Goal: Information Seeking & Learning: Learn about a topic

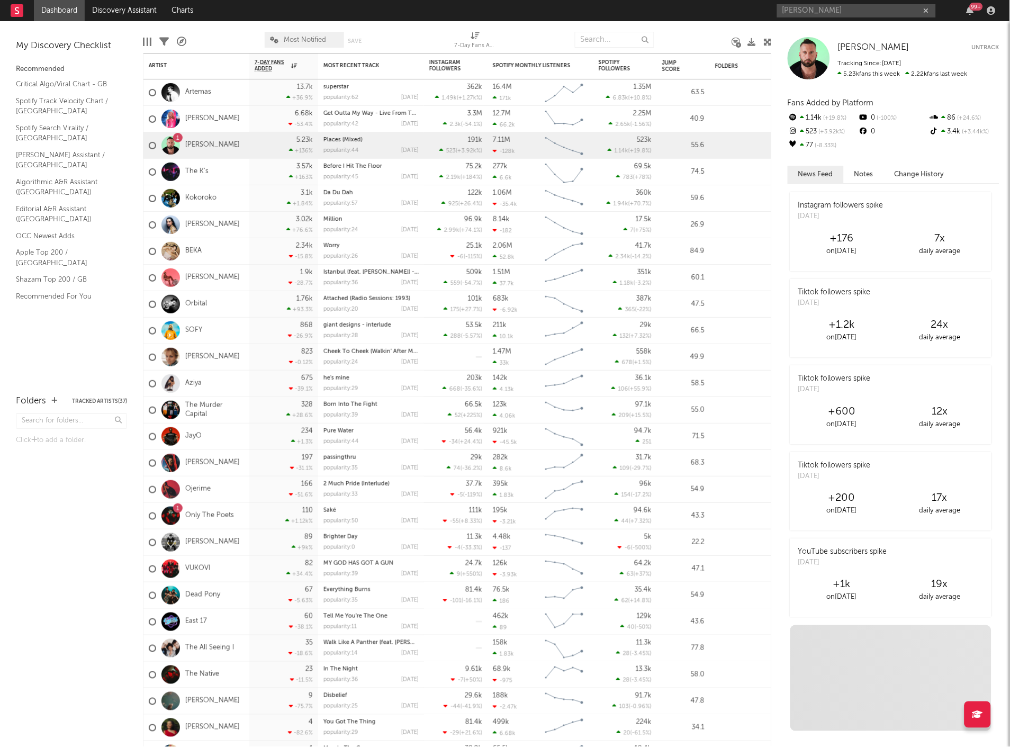
click at [834, 11] on input "[PERSON_NAME]" at bounding box center [856, 10] width 159 height 13
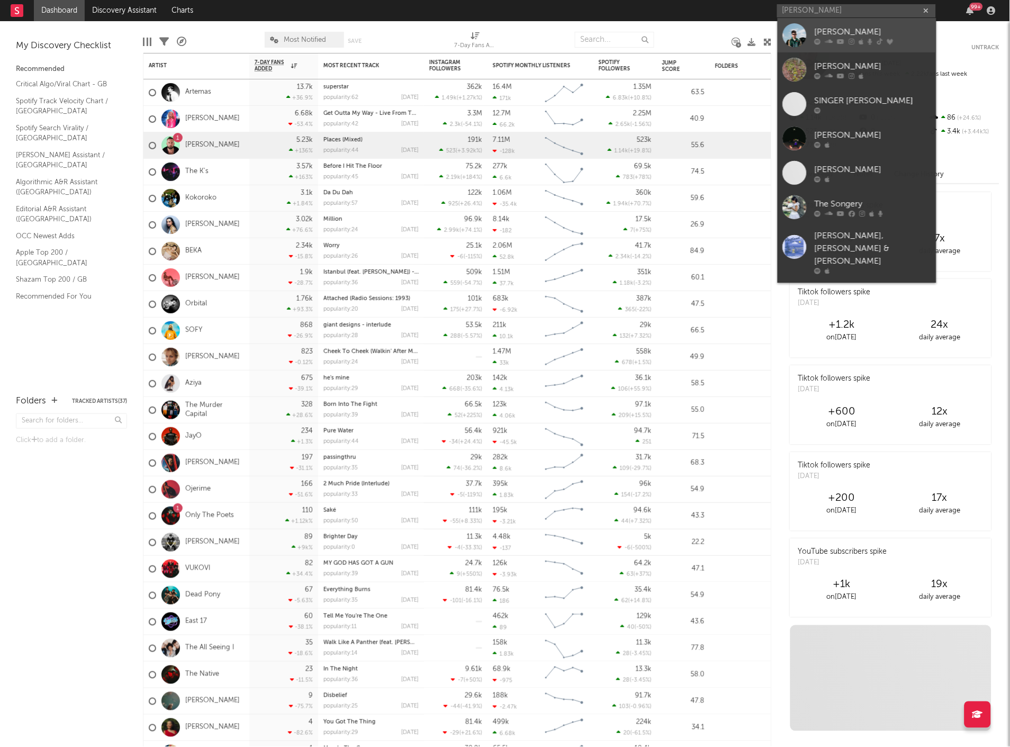
type input "[PERSON_NAME]"
click at [830, 26] on div "[PERSON_NAME]" at bounding box center [873, 31] width 116 height 13
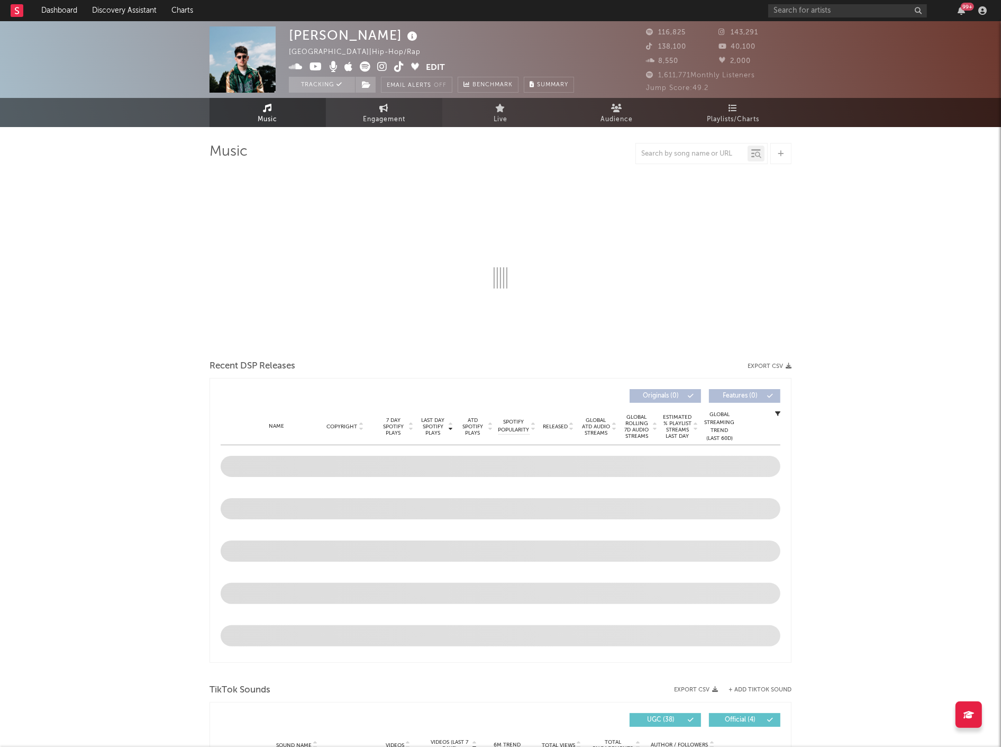
select select "6m"
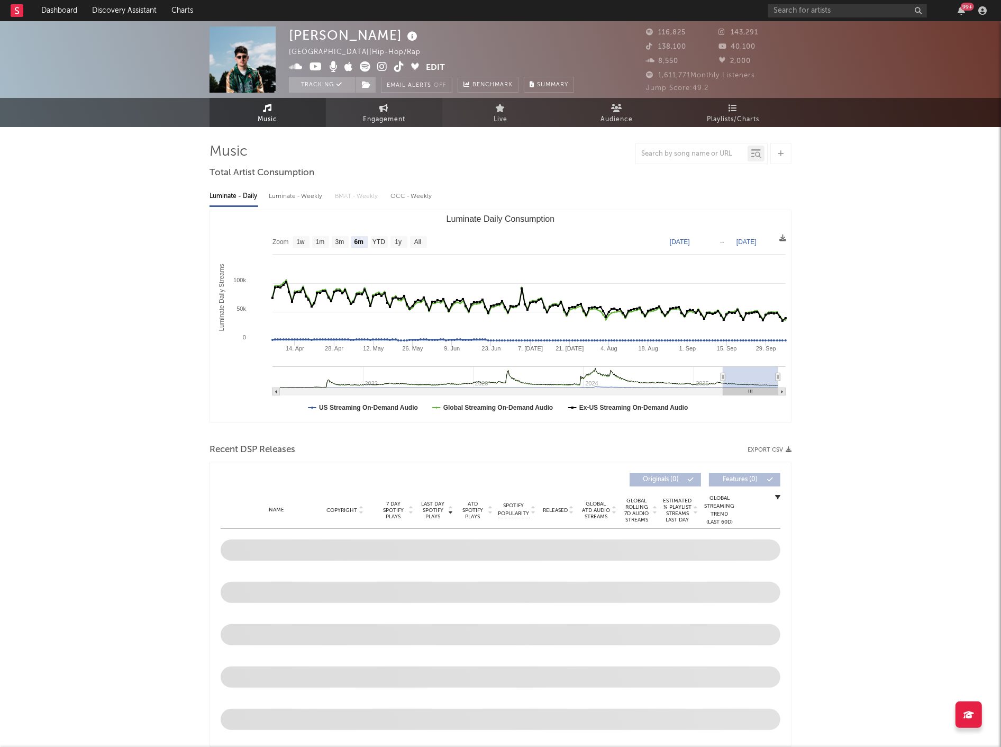
click at [374, 114] on span "Engagement" at bounding box center [384, 119] width 42 height 13
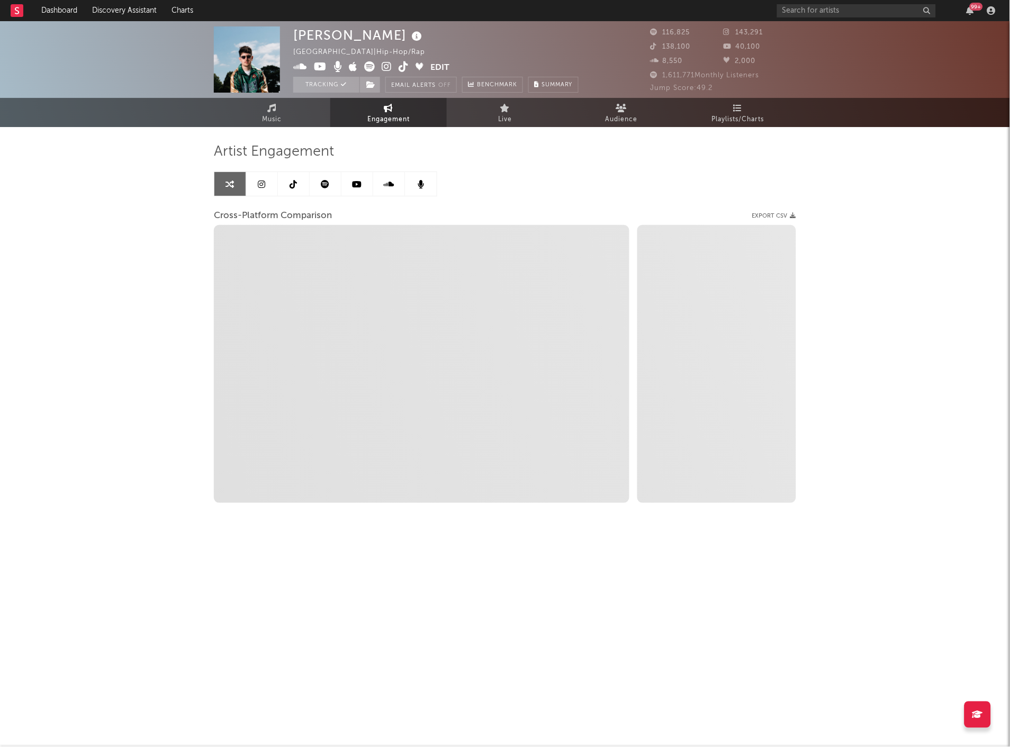
select select "1w"
click at [300, 125] on link "Music" at bounding box center [272, 112] width 116 height 29
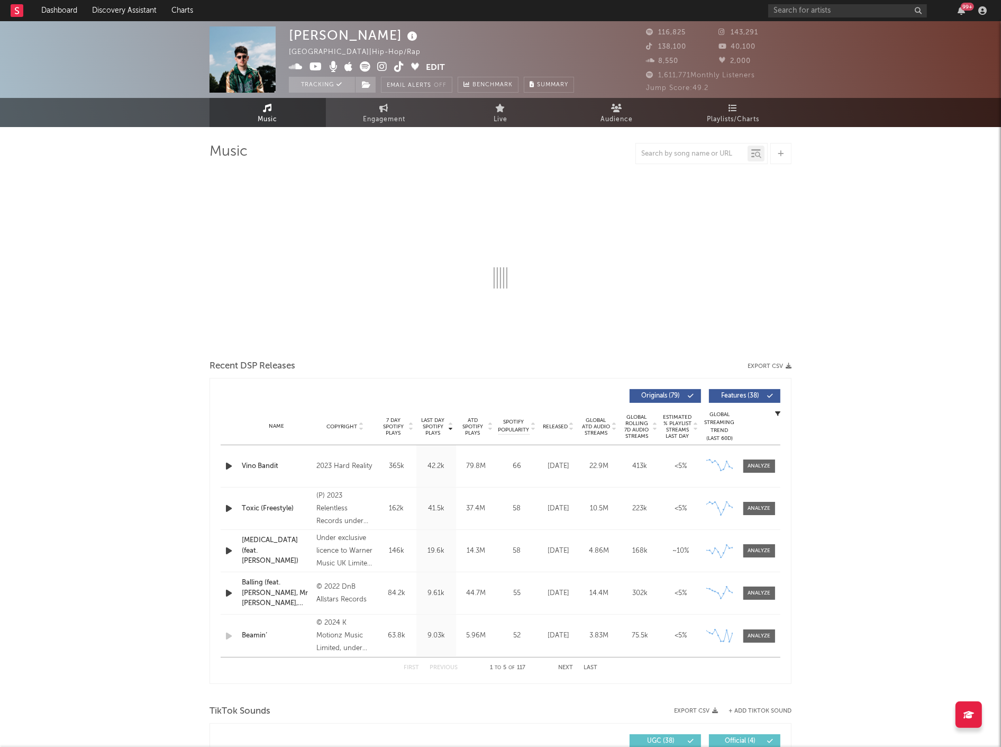
select select "6m"
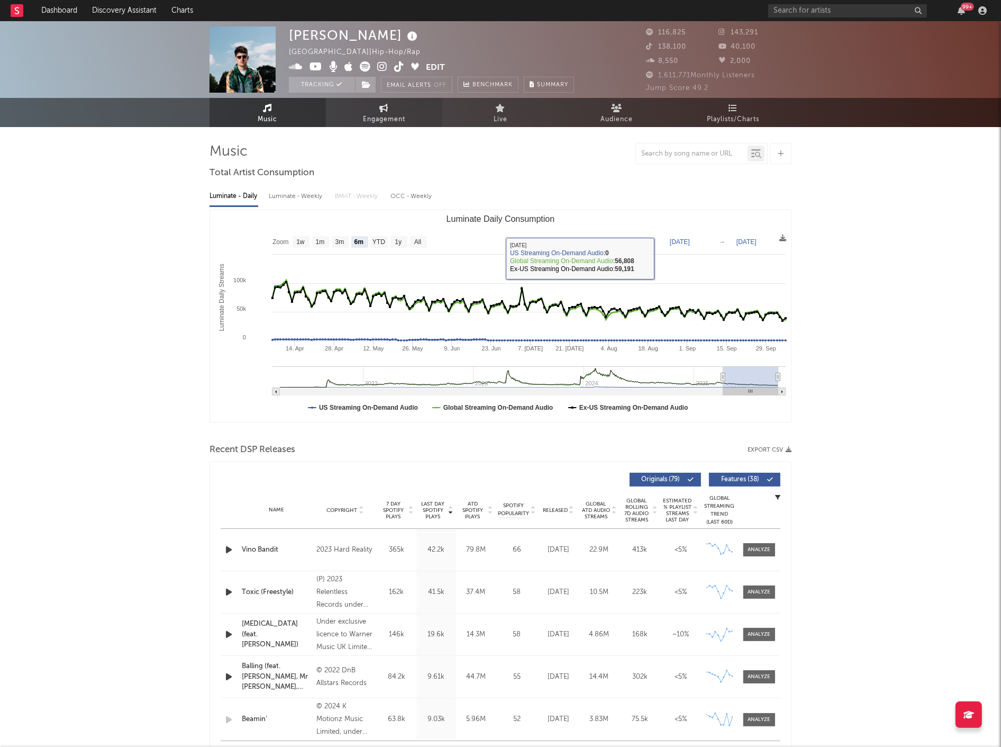
click at [378, 107] on link "Engagement" at bounding box center [384, 112] width 116 height 29
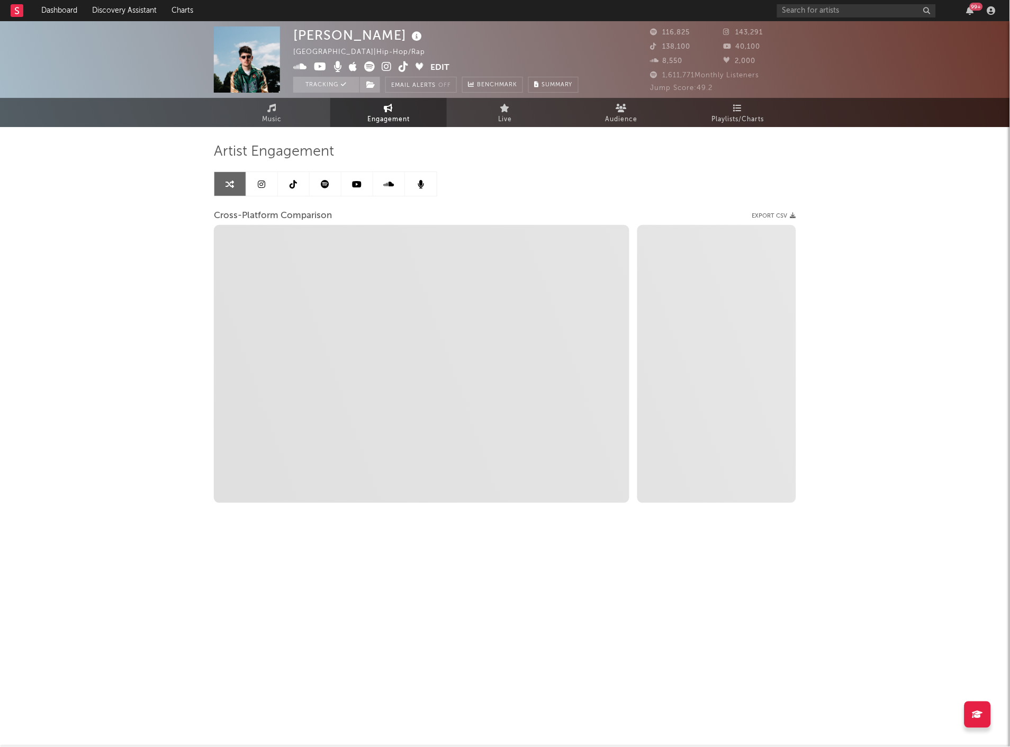
select select "1w"
select select "1m"
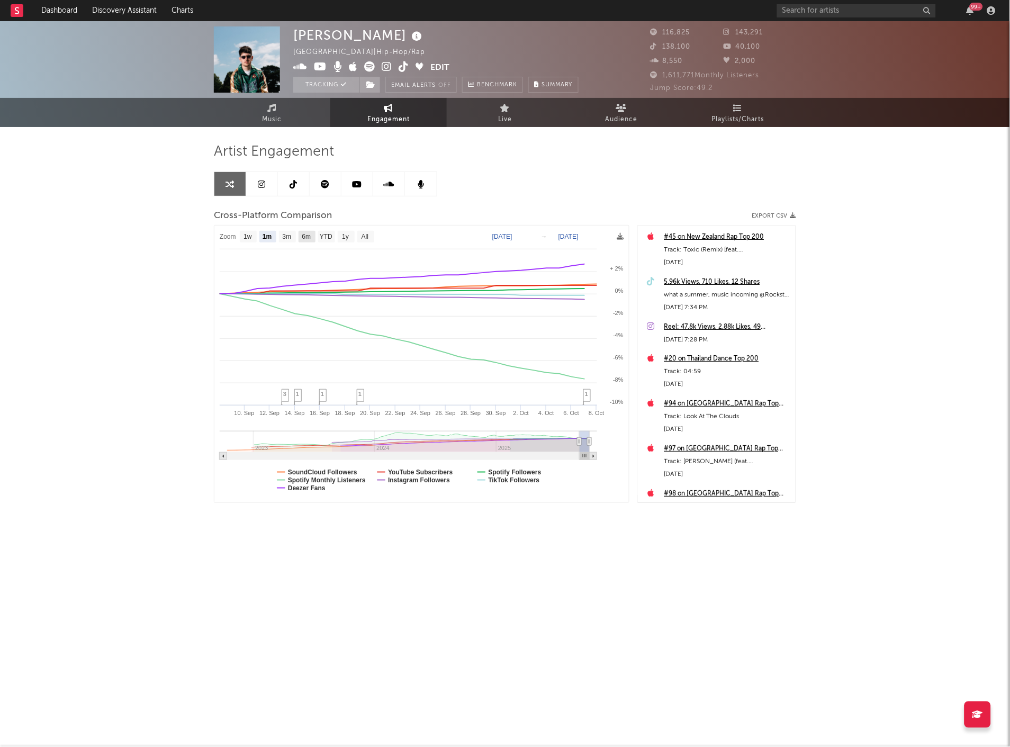
click at [312, 234] on rect at bounding box center [307, 237] width 17 height 12
select select "6m"
type input "[DATE]"
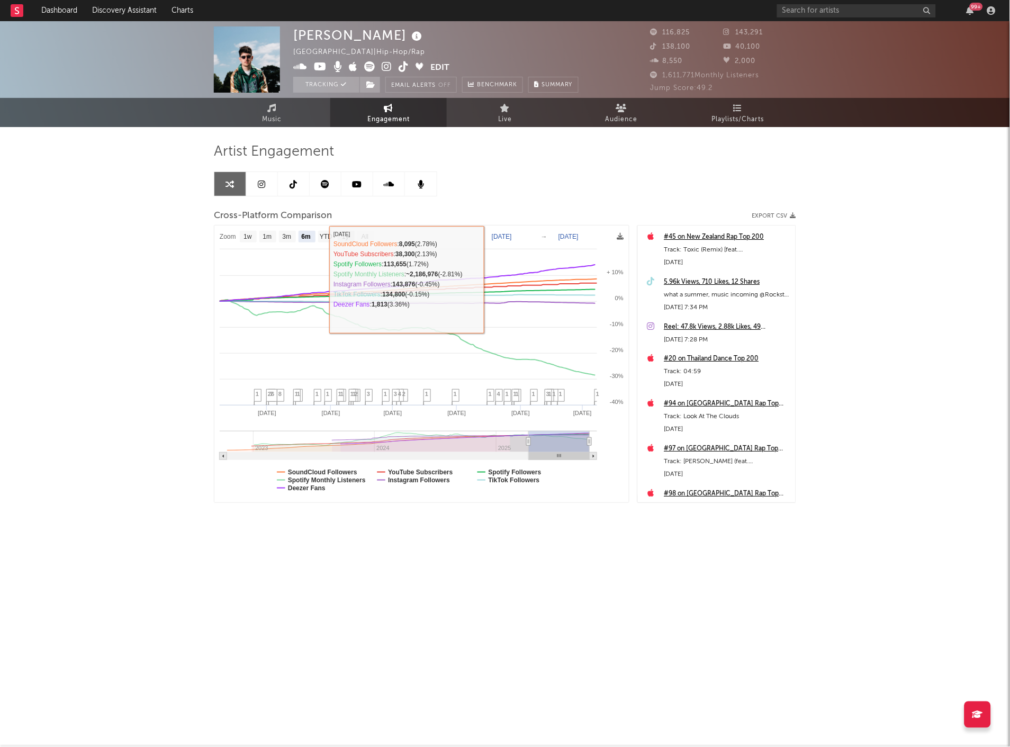
click at [344, 233] on text "1y" at bounding box center [345, 236] width 7 height 7
select select "1y"
type input "[DATE]"
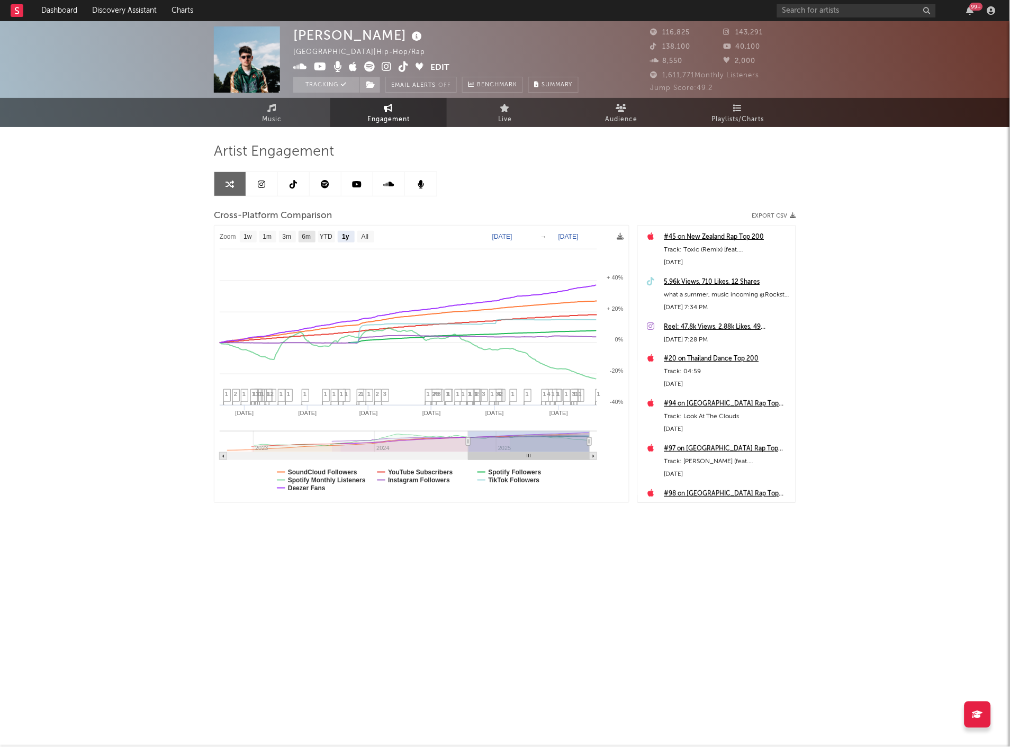
click at [309, 233] on text "6m" at bounding box center [306, 236] width 9 height 7
select select "6m"
type input "[DATE]"
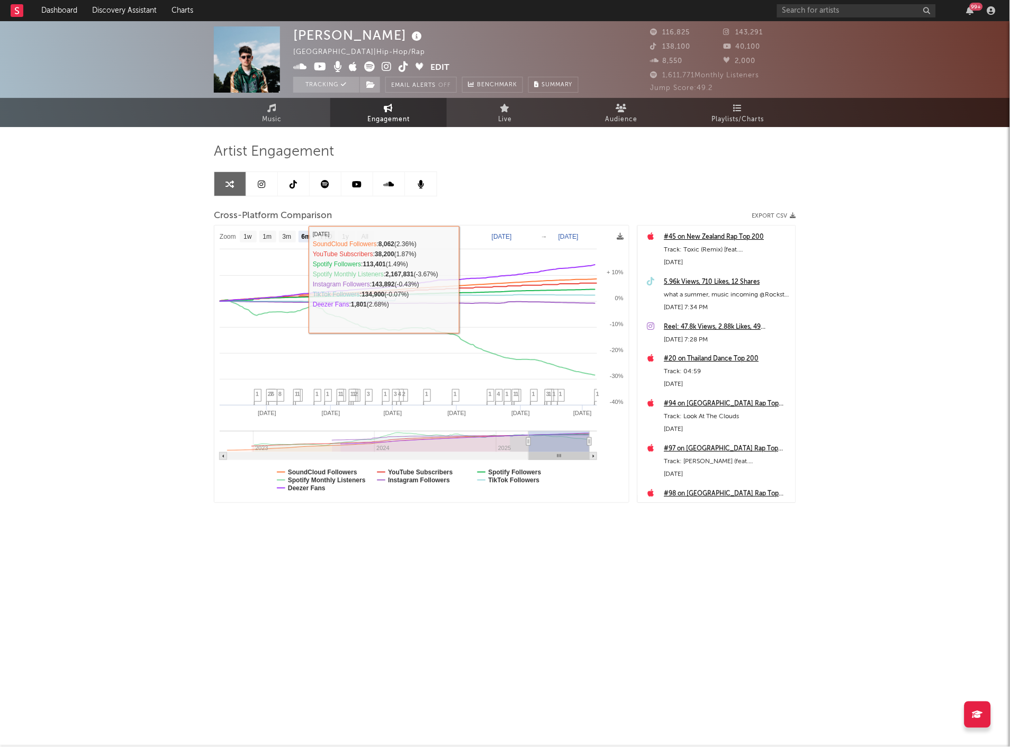
click at [328, 237] on text "YTD" at bounding box center [326, 236] width 13 height 7
select select "YTD"
type input "[DATE]"
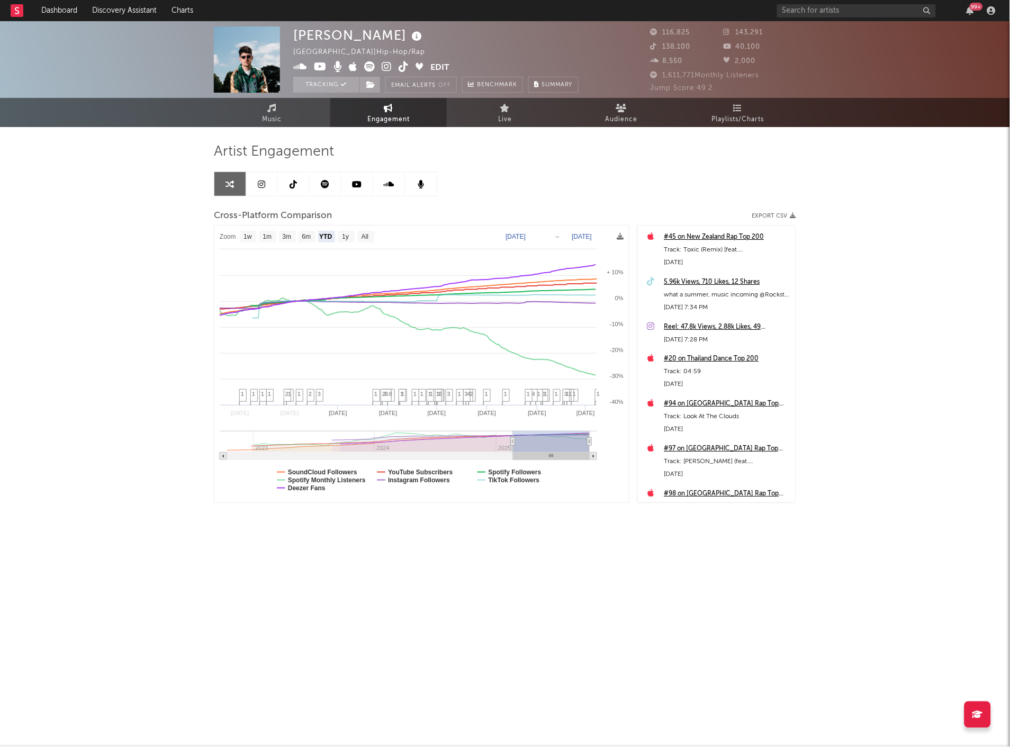
select select "1w"
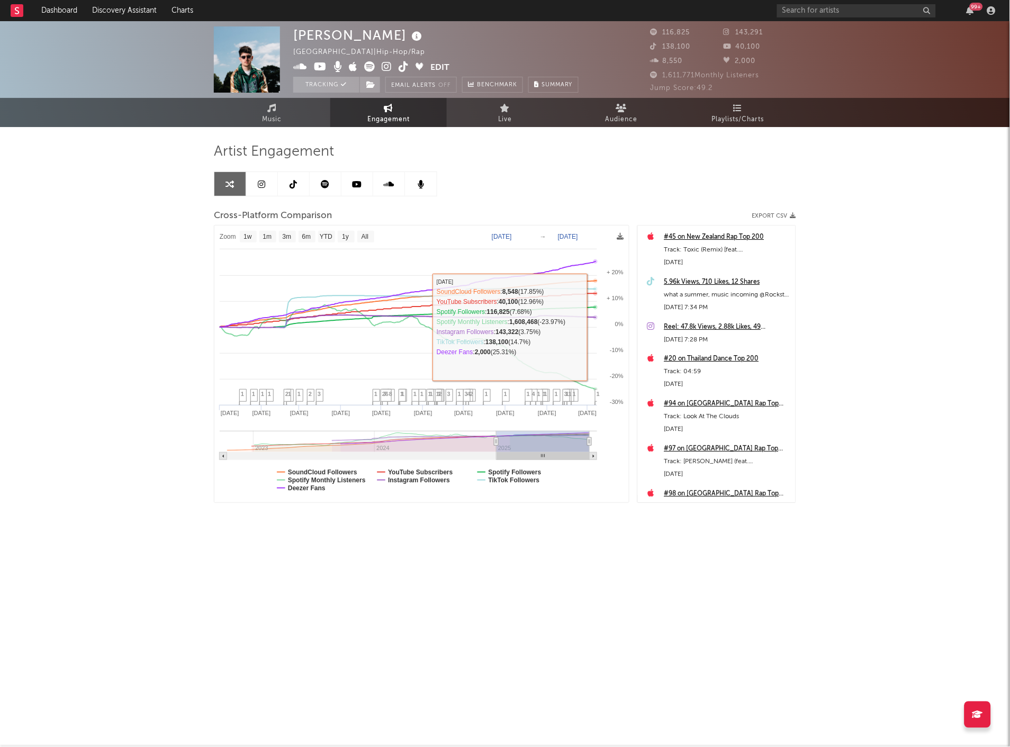
click at [978, 283] on div "[PERSON_NAME] [GEOGRAPHIC_DATA] | Hip-Hop/Rap Edit Tracking Email Alerts Off Be…" at bounding box center [505, 299] width 1010 height 556
